Goal: Task Accomplishment & Management: Use online tool/utility

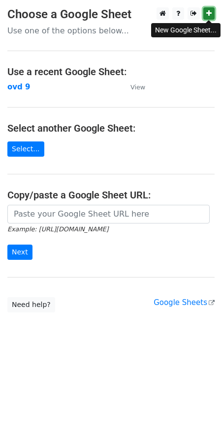
click at [208, 12] on icon at bounding box center [208, 13] width 5 height 7
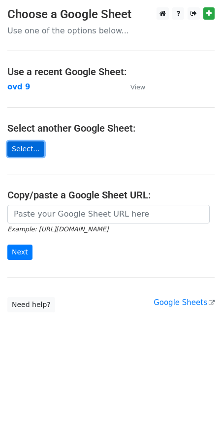
click at [34, 145] on link "Select..." at bounding box center [25, 149] width 37 height 15
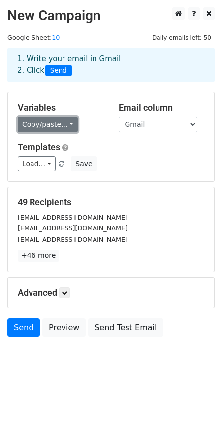
click at [63, 126] on link "Copy/paste..." at bounding box center [48, 124] width 60 height 15
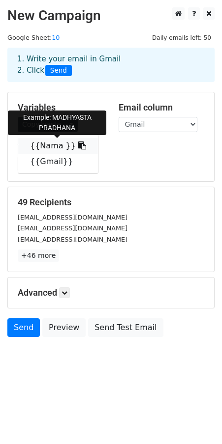
click at [78, 145] on icon at bounding box center [82, 146] width 8 height 8
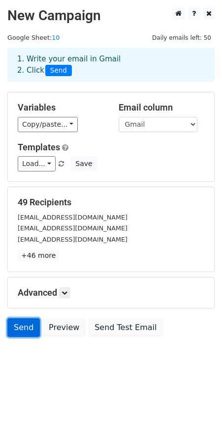
click at [24, 328] on link "Send" at bounding box center [23, 327] width 32 height 19
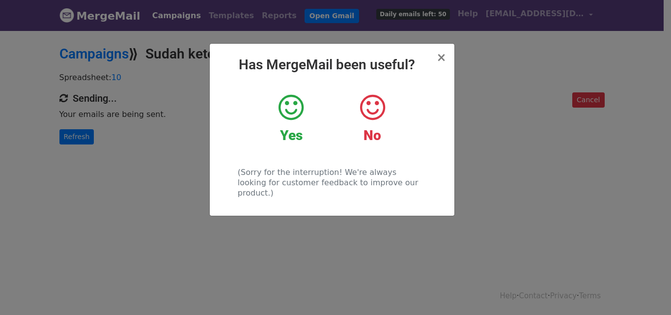
click at [298, 93] on icon at bounding box center [291, 107] width 25 height 29
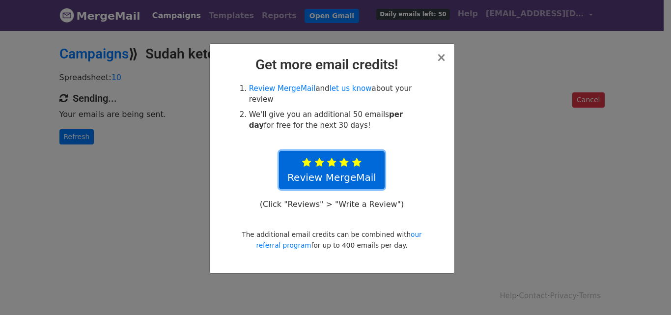
click at [360, 158] on icon at bounding box center [356, 163] width 9 height 10
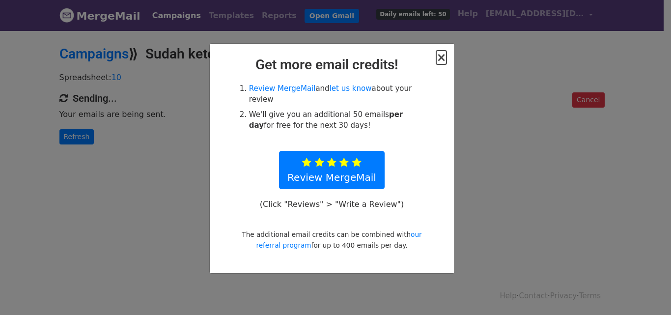
click at [444, 56] on span "×" at bounding box center [441, 58] width 10 height 14
